Goal: Register for event/course

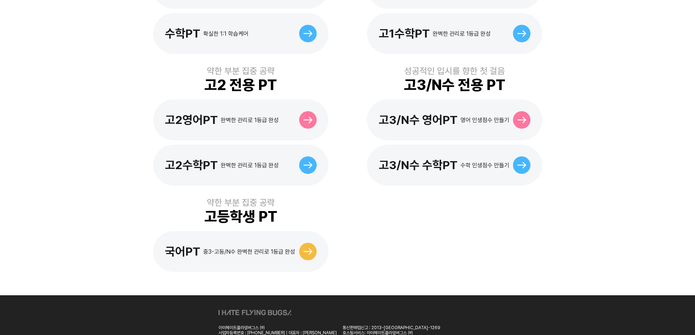
scroll to position [328, 0]
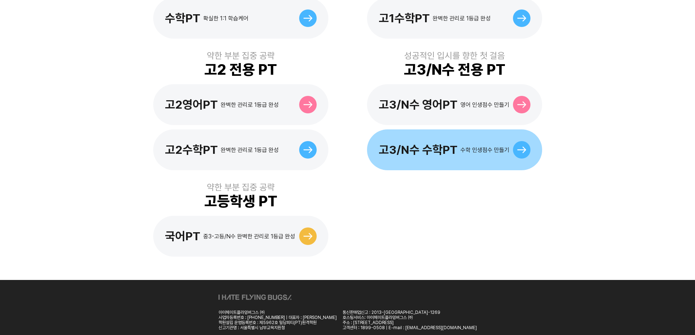
click at [413, 150] on div "고3/N수 수학PT 수학 인생점수 만들기" at bounding box center [454, 149] width 175 height 41
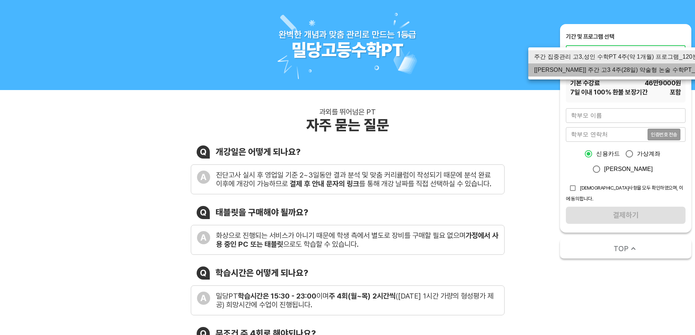
click at [633, 73] on li "[신규] 주간 고3 4주(28일) 약술형 논술 수학PT_120분" at bounding box center [622, 69] width 188 height 13
type input "3073"
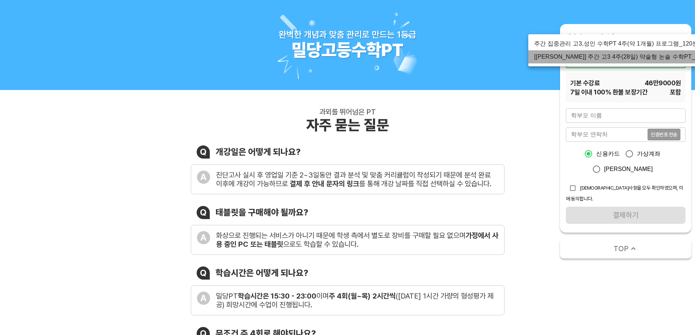
click at [642, 60] on li "[신규] 주간 고3 4주(28일) 약술형 논술 수학PT_120분" at bounding box center [622, 56] width 188 height 13
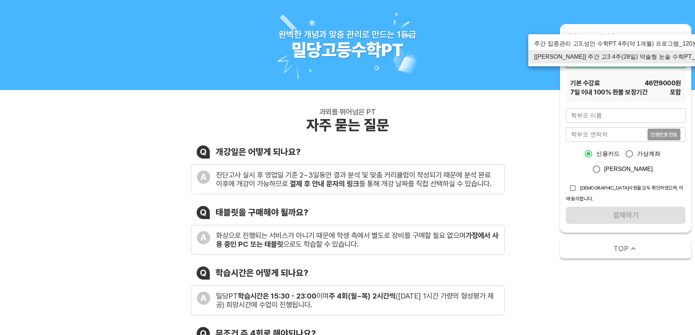
click at [644, 57] on li "[신규] 주간 고3 4주(28일) 약술형 논술 수학PT_120분" at bounding box center [622, 56] width 188 height 13
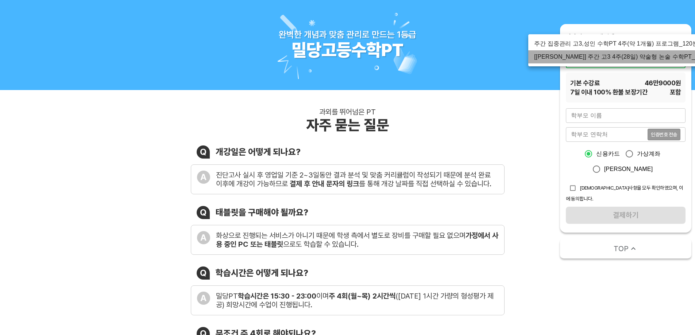
click at [645, 60] on li "[신규] 주간 고3 4주(28일) 약술형 논술 수학PT_120분" at bounding box center [622, 56] width 188 height 13
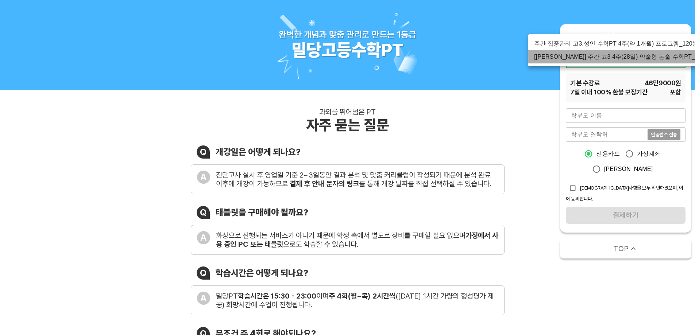
click at [645, 60] on li "[신규] 주간 고3 4주(28일) 약술형 논술 수학PT_120분" at bounding box center [622, 56] width 188 height 13
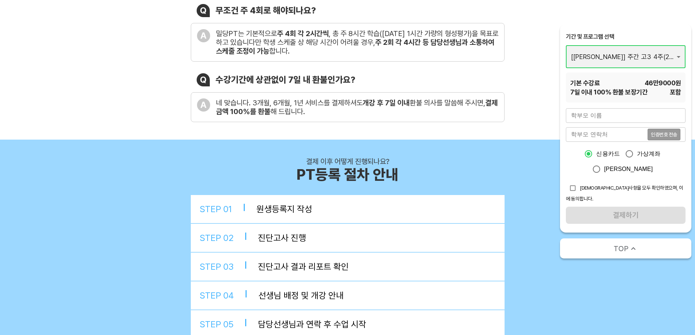
scroll to position [328, 0]
